Goal: Find specific page/section: Find specific page/section

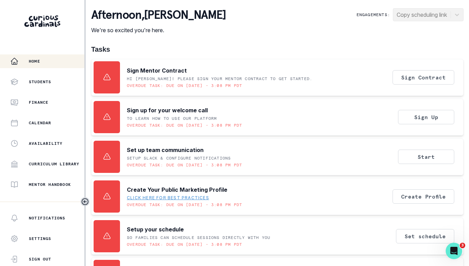
scroll to position [93, 0]
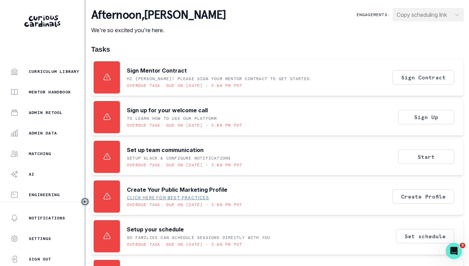
click at [41, 132] on p "Admin Data" at bounding box center [43, 133] width 28 height 5
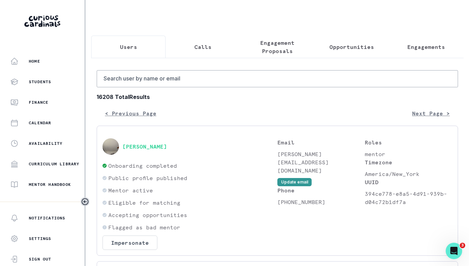
click at [407, 48] on p "Engagements" at bounding box center [426, 47] width 38 height 8
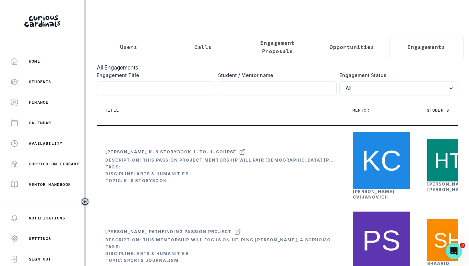
click at [273, 89] on input "Engagement Title" at bounding box center [277, 89] width 119 height 14
paste input "[PERSON_NAME]"
type input "Easton Droz"
click button "submit" at bounding box center [0, 0] width 0 height 0
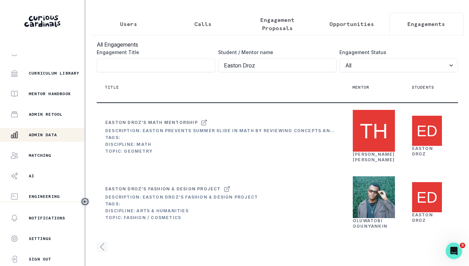
scroll to position [93, 0]
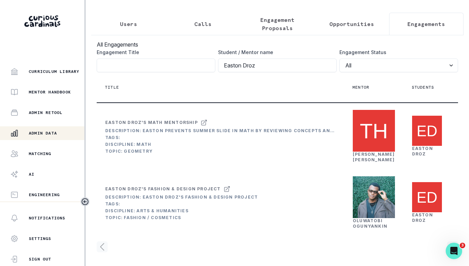
click at [50, 134] on p "Admin Data" at bounding box center [43, 133] width 28 height 5
click at [49, 131] on p "Admin Data" at bounding box center [43, 133] width 28 height 5
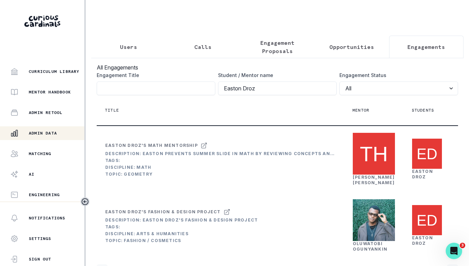
click at [134, 49] on p "Users" at bounding box center [128, 47] width 17 height 8
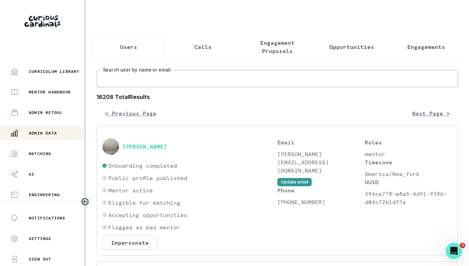
click at [137, 86] on input "Search user by name or email" at bounding box center [277, 78] width 361 height 17
paste input "[PERSON_NAME]"
type input "[PERSON_NAME]"
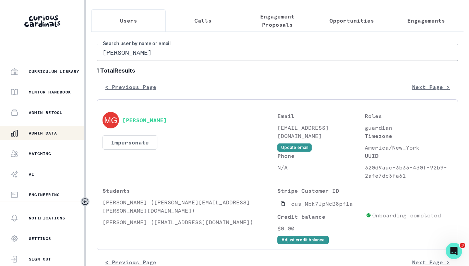
scroll to position [34, 0]
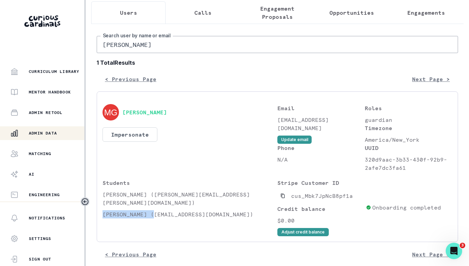
drag, startPoint x: 153, startPoint y: 211, endPoint x: 103, endPoint y: 214, distance: 49.8
click at [103, 214] on p "[PERSON_NAME] ([EMAIL_ADDRESS][DOMAIN_NAME])" at bounding box center [190, 215] width 175 height 8
copy p "[PERSON_NAME]"
click at [421, 9] on p "Engagements" at bounding box center [426, 13] width 38 height 8
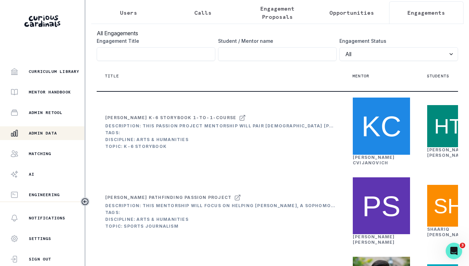
click at [281, 51] on div "Student / Mentor name" at bounding box center [277, 49] width 119 height 24
click at [277, 58] on input "Engagement Title" at bounding box center [277, 54] width 119 height 14
paste input "[PERSON_NAME]"
type input "[PERSON_NAME]"
click button "submit" at bounding box center [0, 0] width 0 height 0
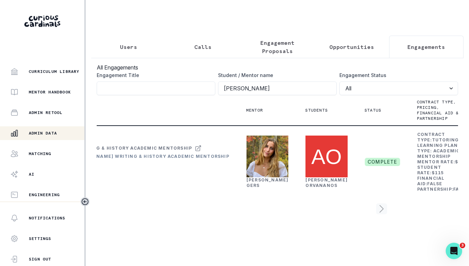
scroll to position [0, 71]
